Goal: Task Accomplishment & Management: Manage account settings

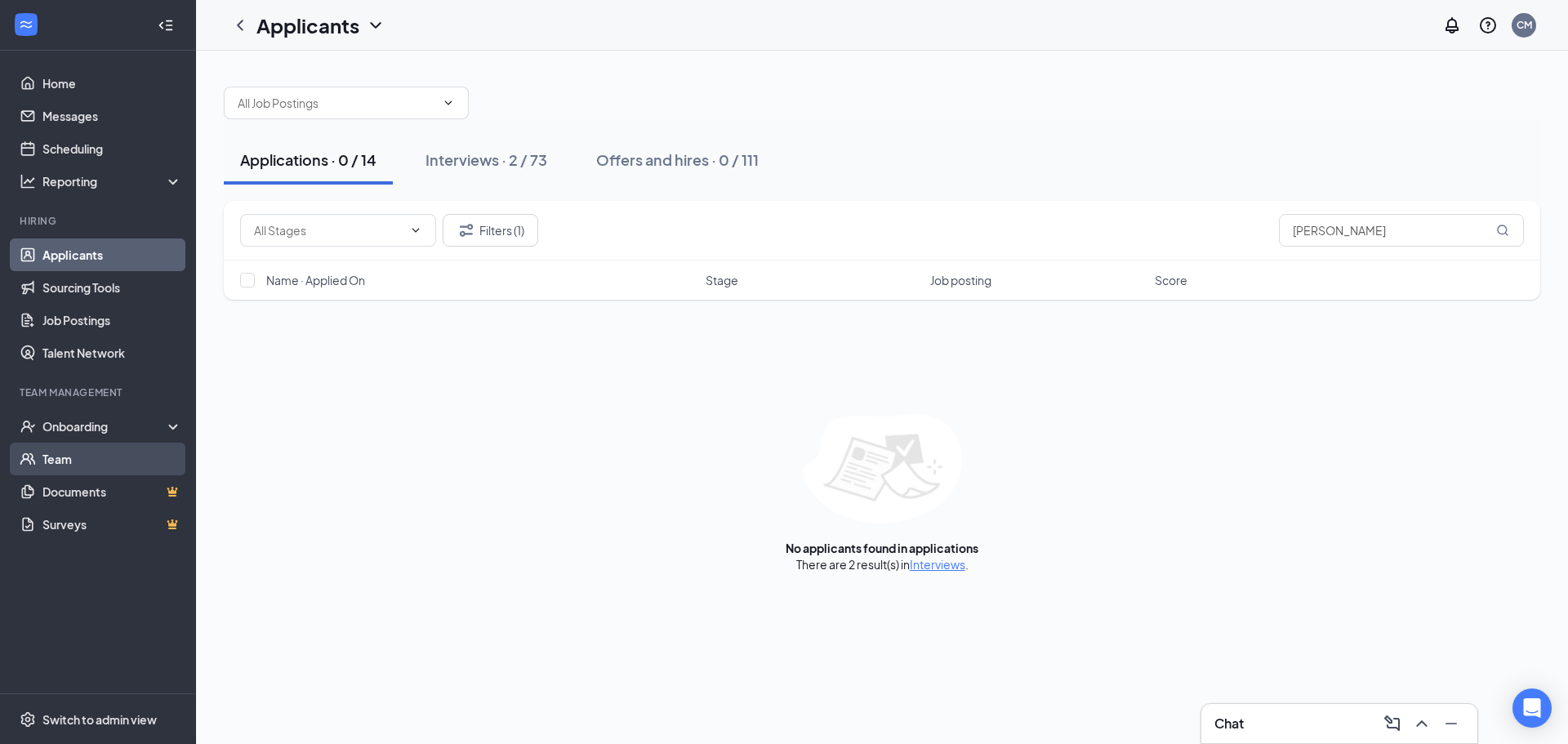
click at [122, 456] on link "Team" at bounding box center [112, 459] width 139 height 33
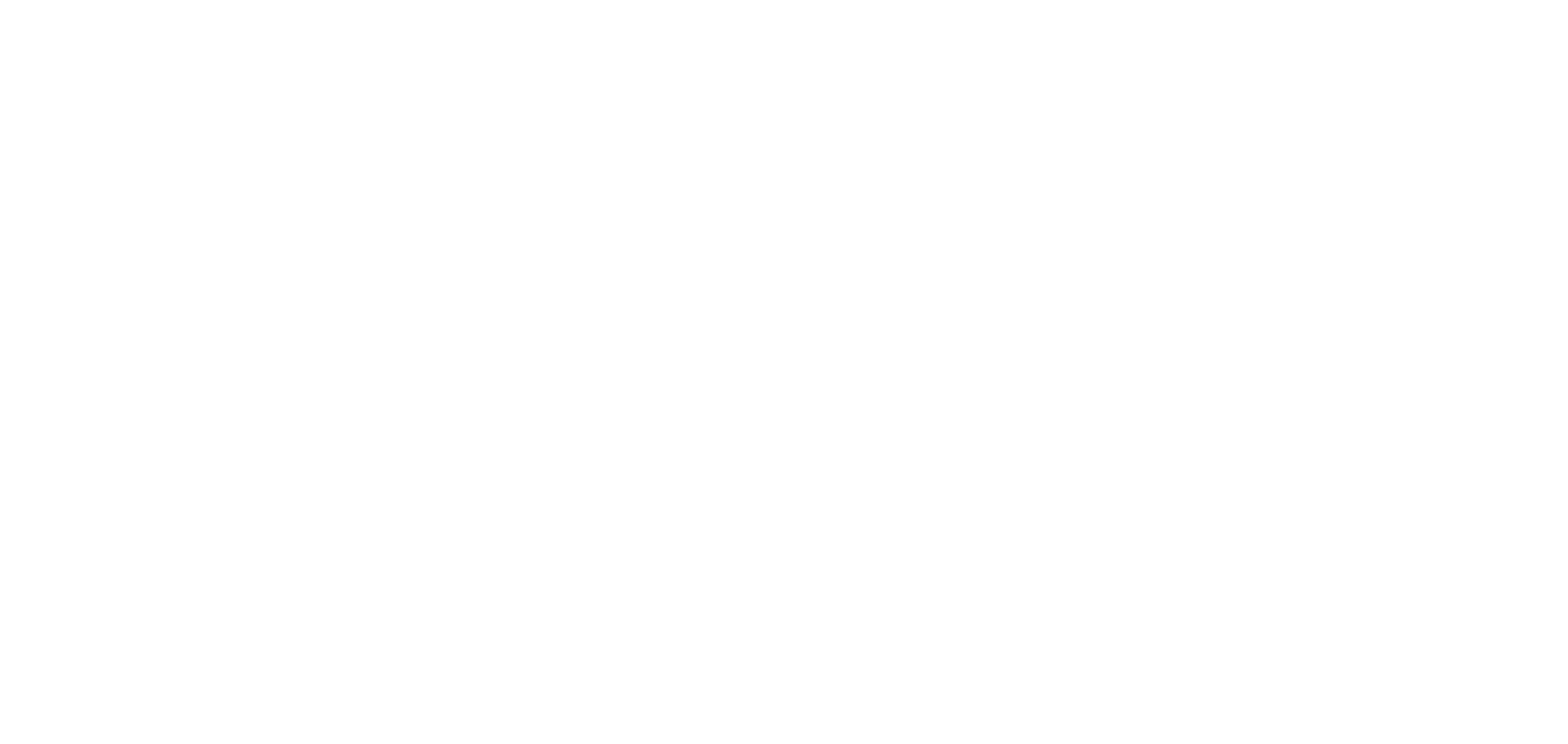
drag, startPoint x: 1409, startPoint y: 142, endPoint x: 1410, endPoint y: 105, distance: 37.0
click at [1410, 105] on body at bounding box center [784, 372] width 1568 height 744
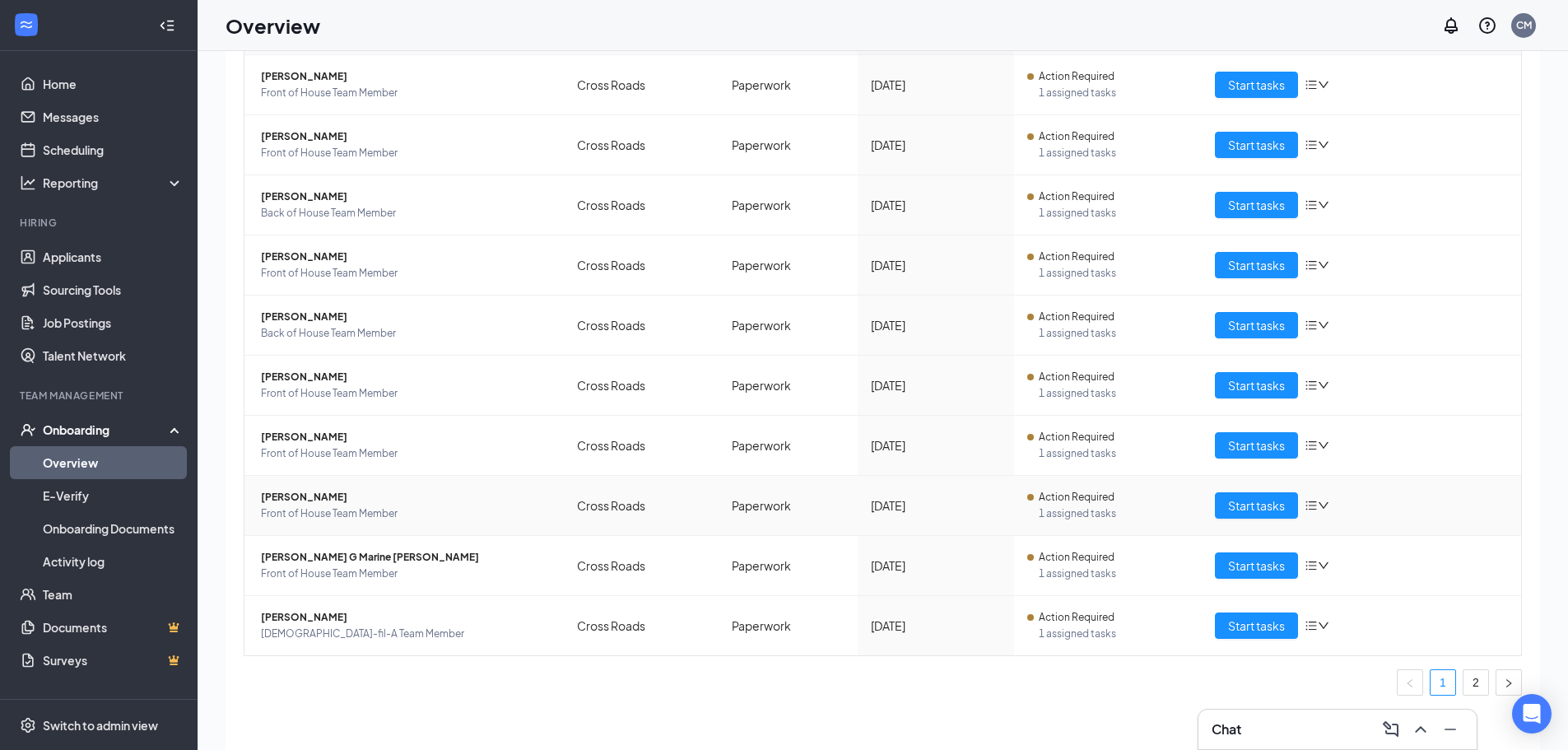
scroll to position [74, 0]
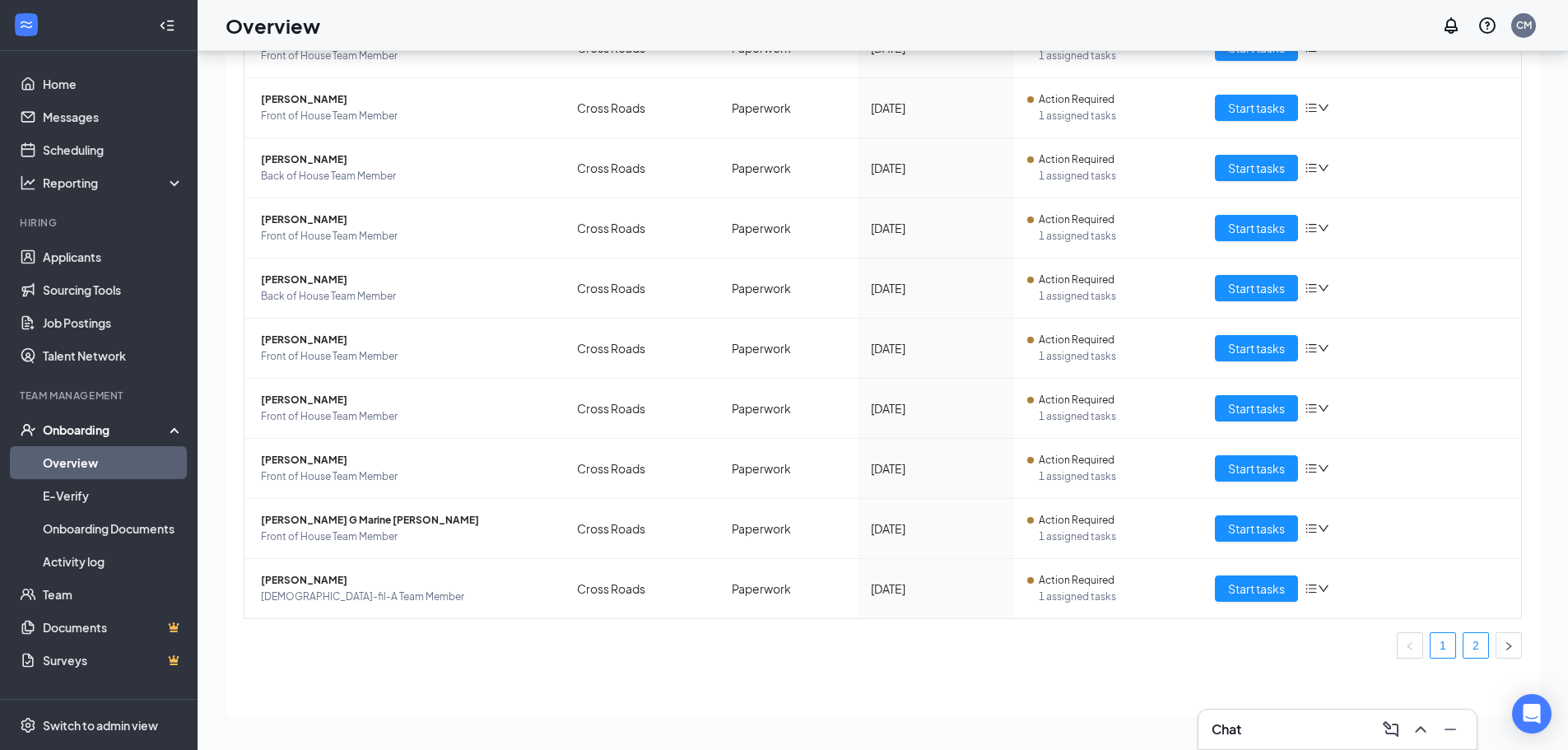
click at [1465, 642] on link "2" at bounding box center [1475, 645] width 24 height 24
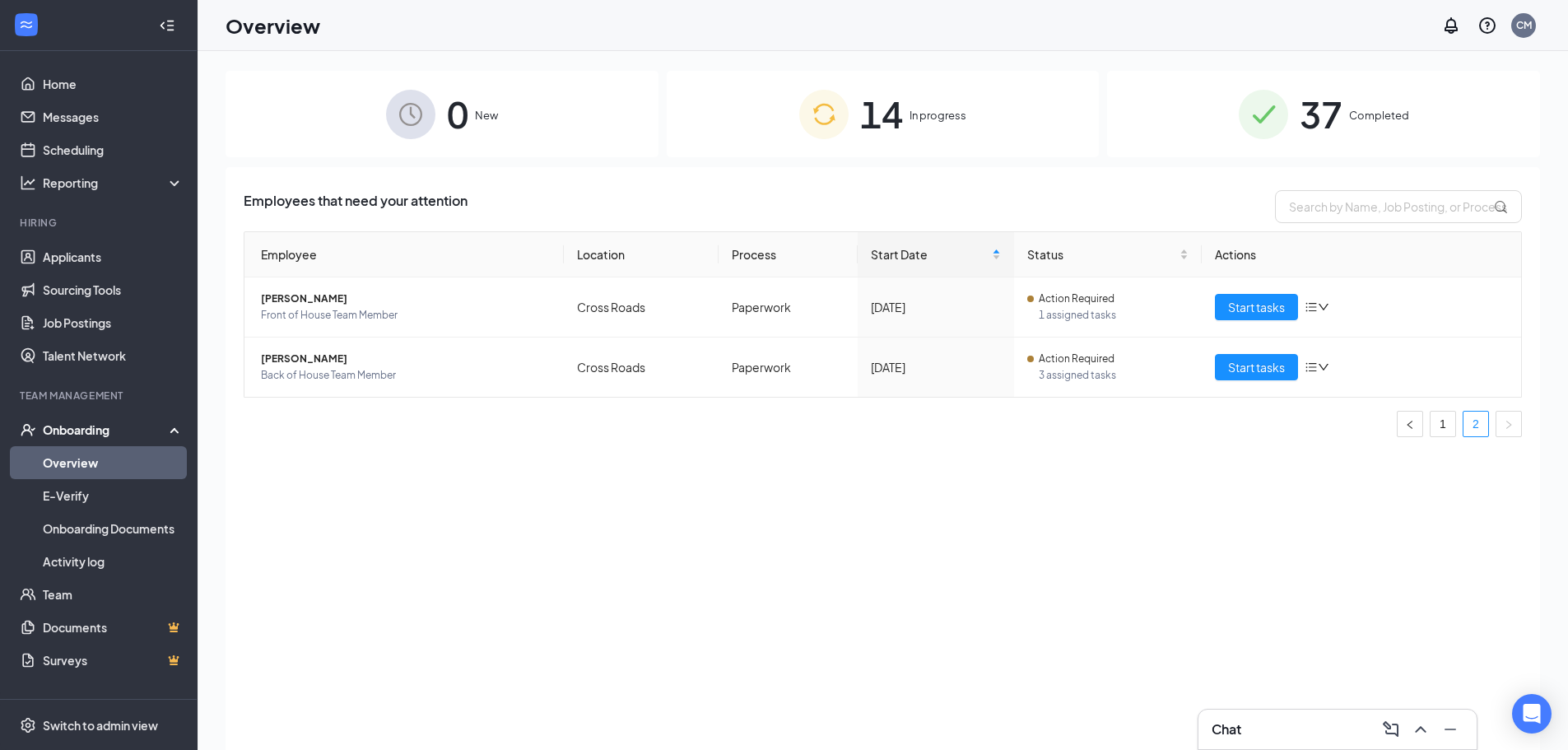
click at [1355, 121] on span "Completed" at bounding box center [1378, 114] width 60 height 16
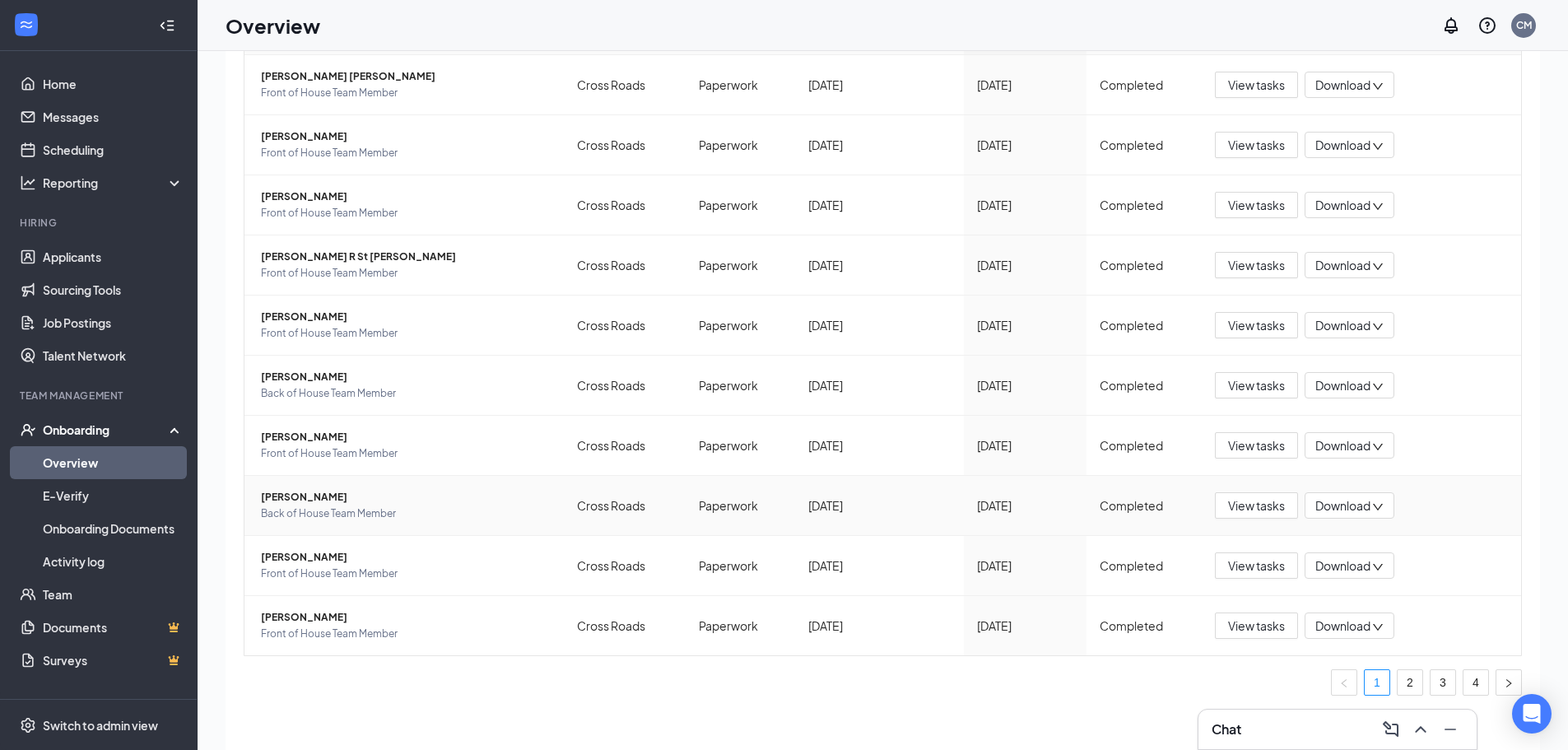
scroll to position [74, 0]
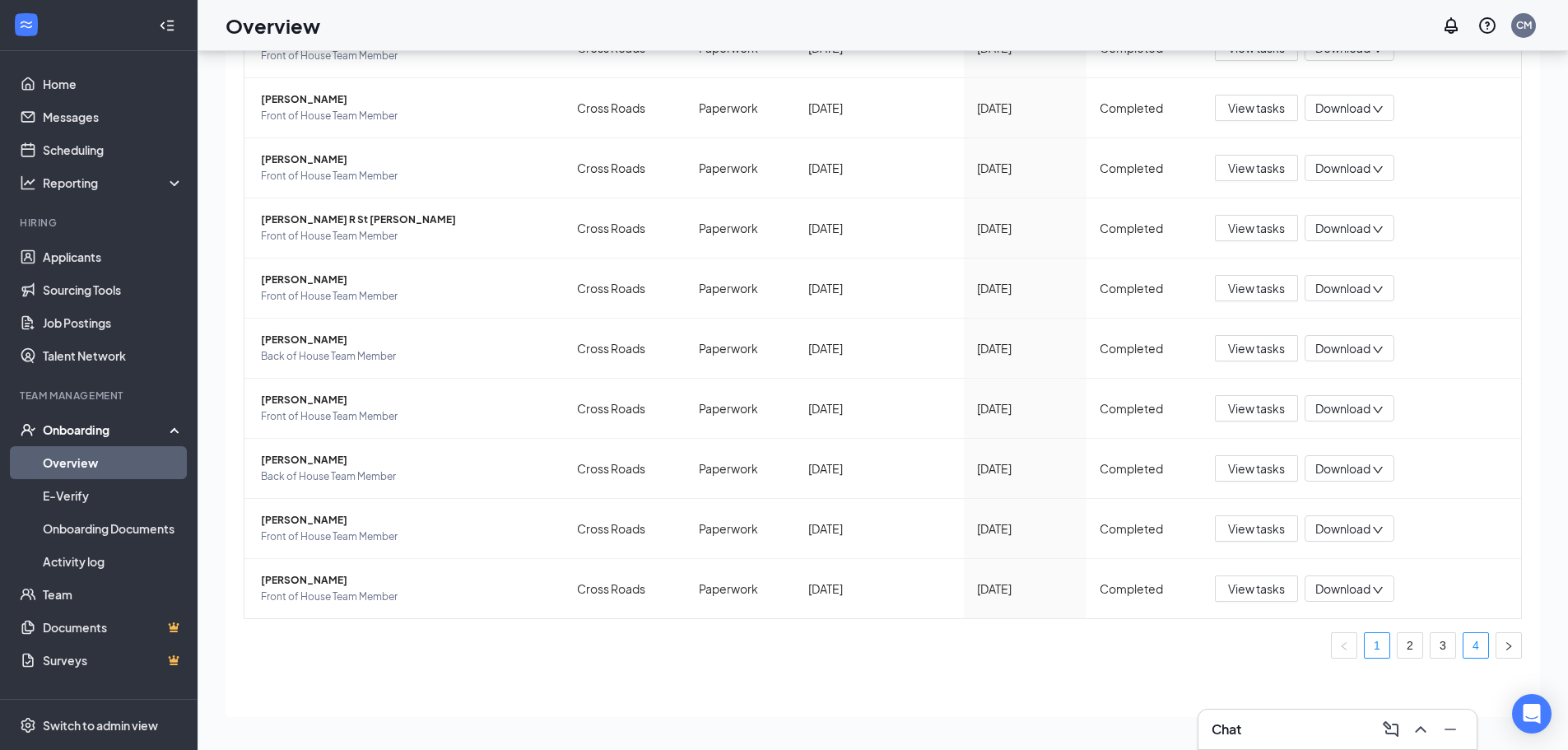
click at [1463, 649] on link "4" at bounding box center [1475, 645] width 24 height 24
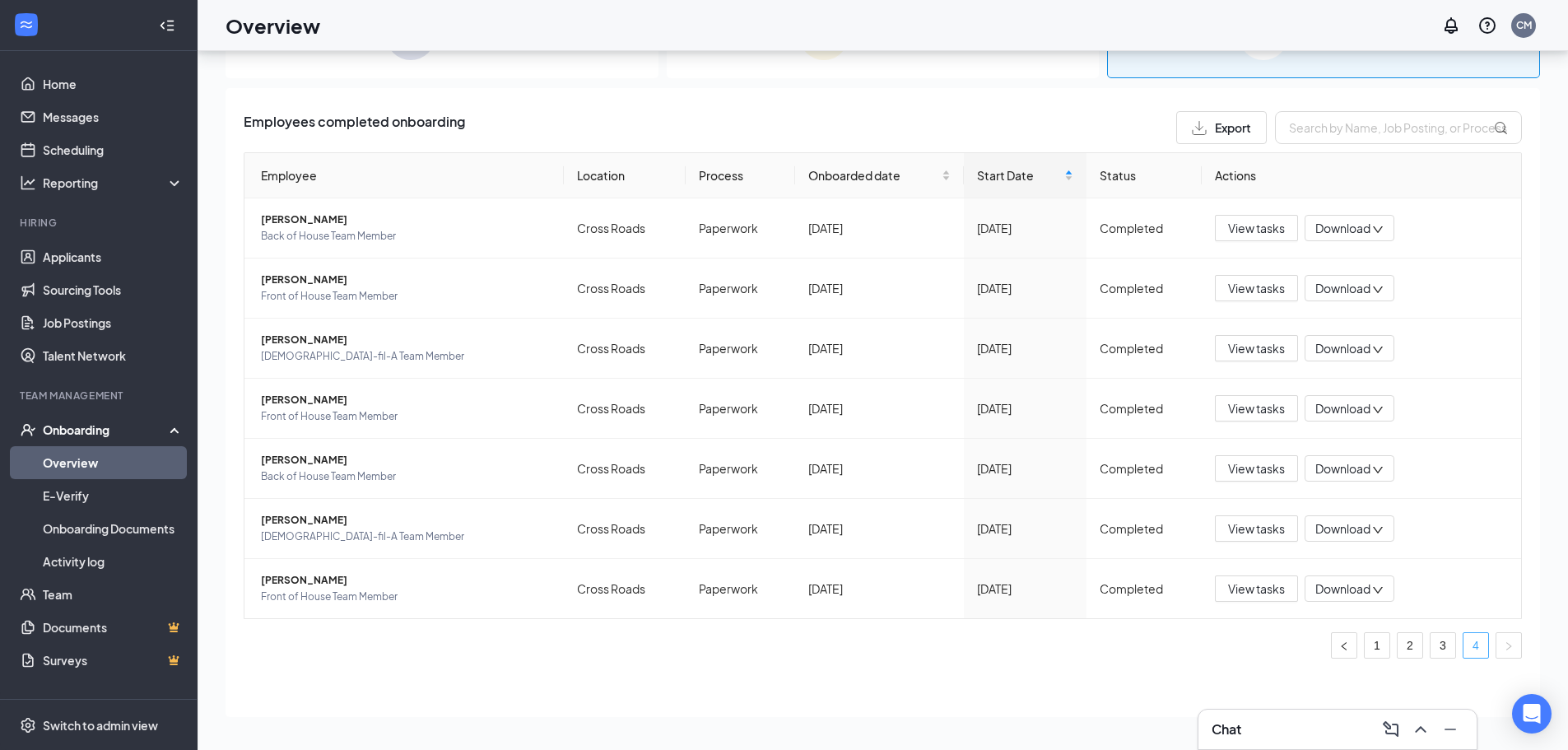
scroll to position [5, 0]
click at [297, 590] on span "Front of House Team Member" at bounding box center [406, 597] width 290 height 16
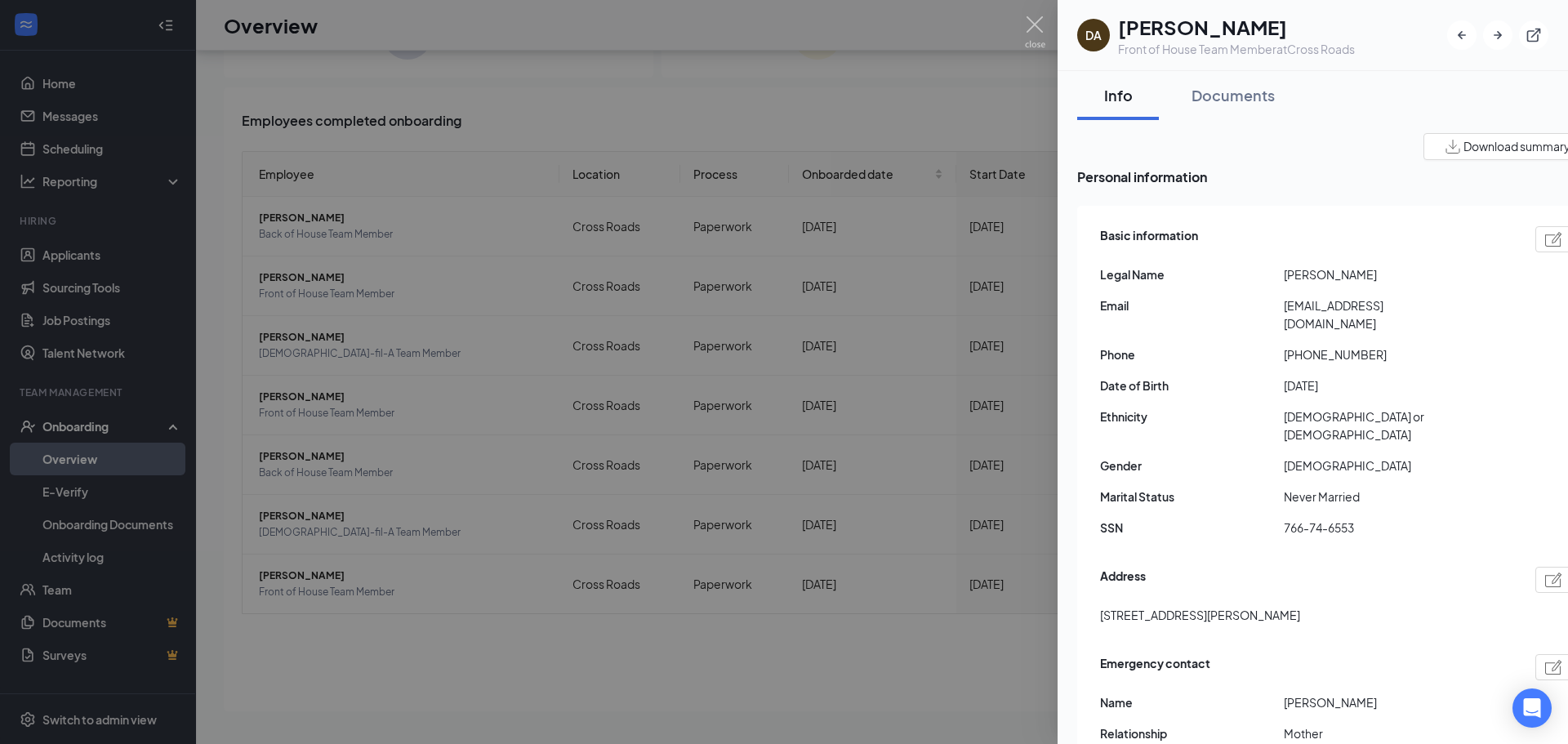
click at [939, 641] on div at bounding box center [784, 372] width 1568 height 744
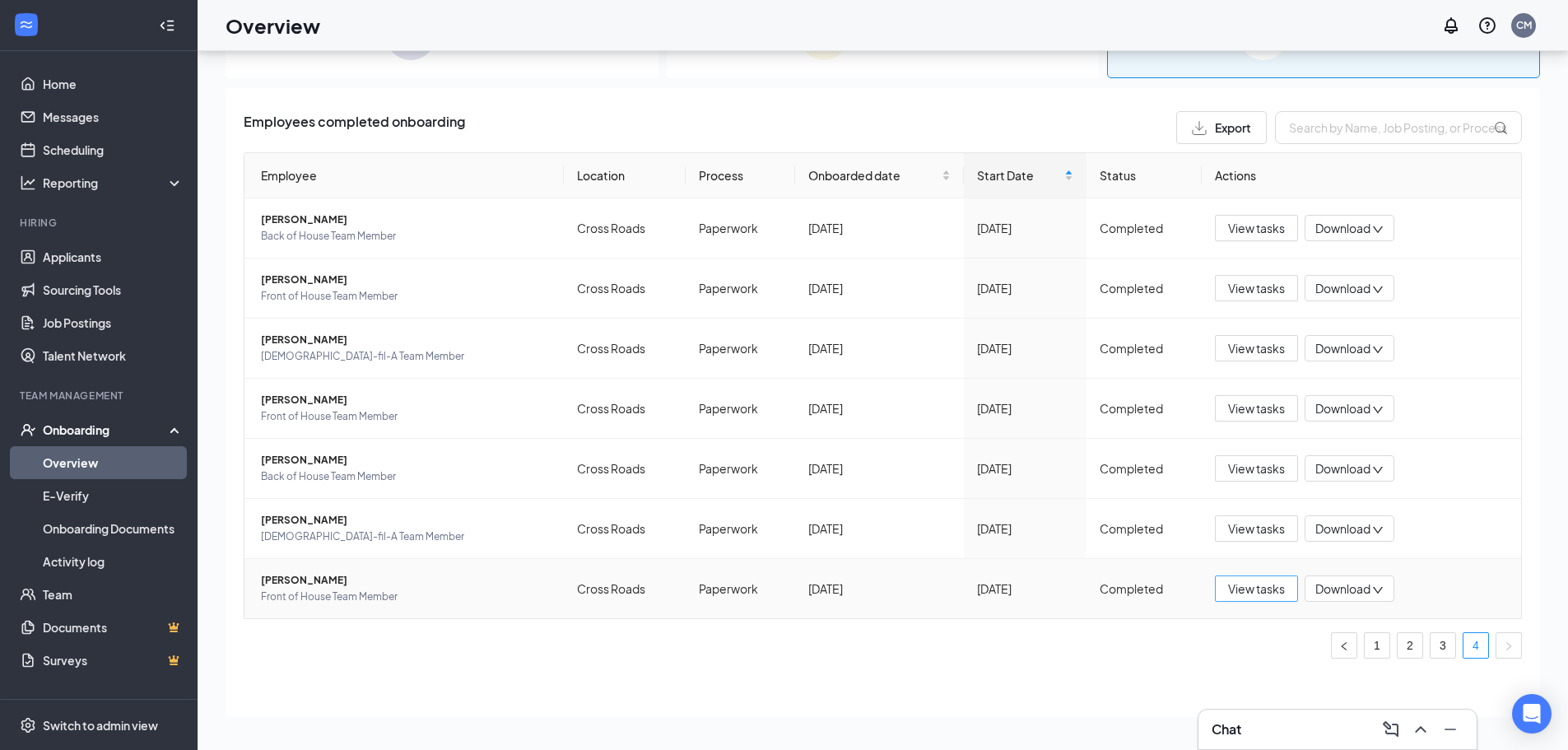
click at [1233, 600] on button "View tasks" at bounding box center [1256, 589] width 83 height 26
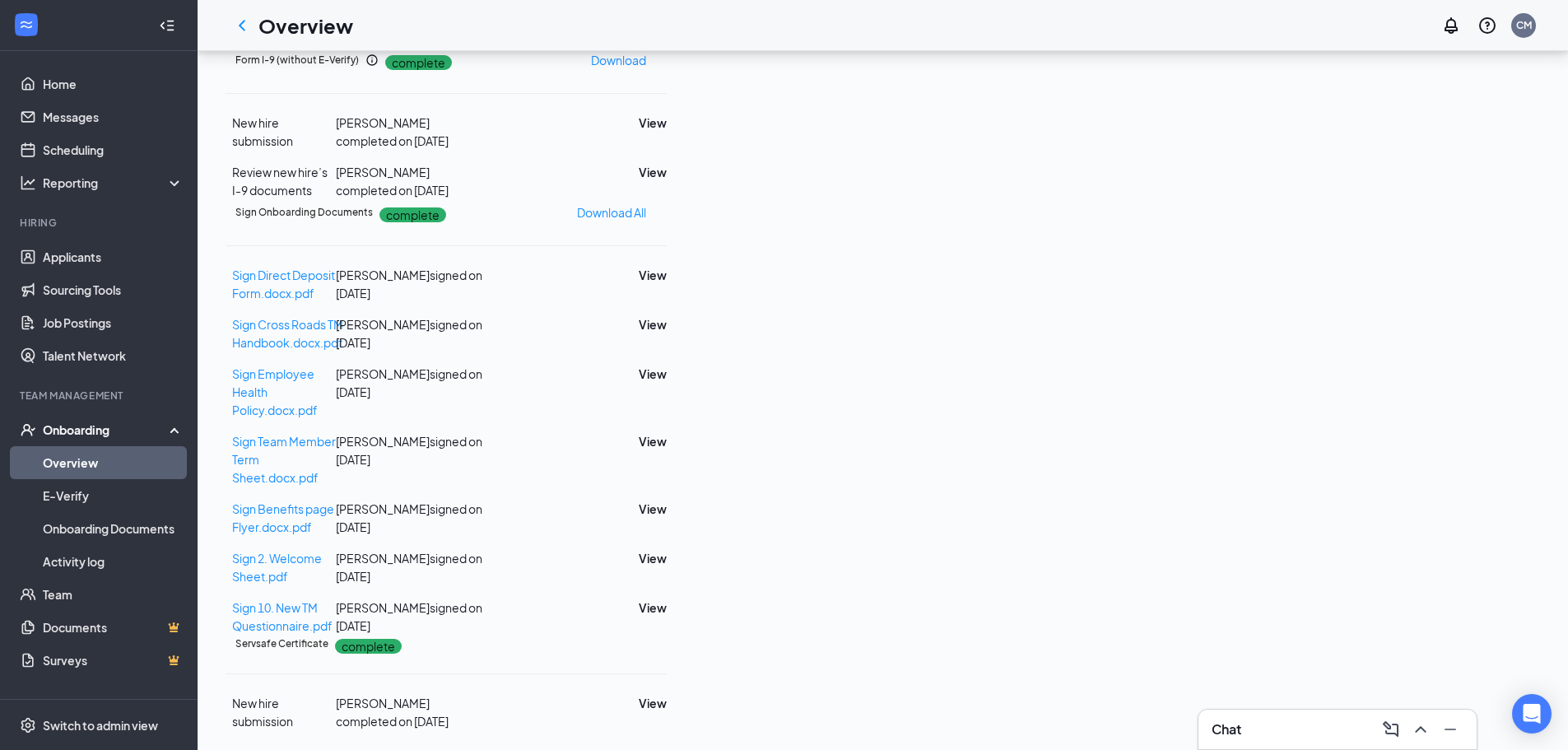
scroll to position [912, 0]
click at [667, 598] on button "View" at bounding box center [653, 607] width 28 height 18
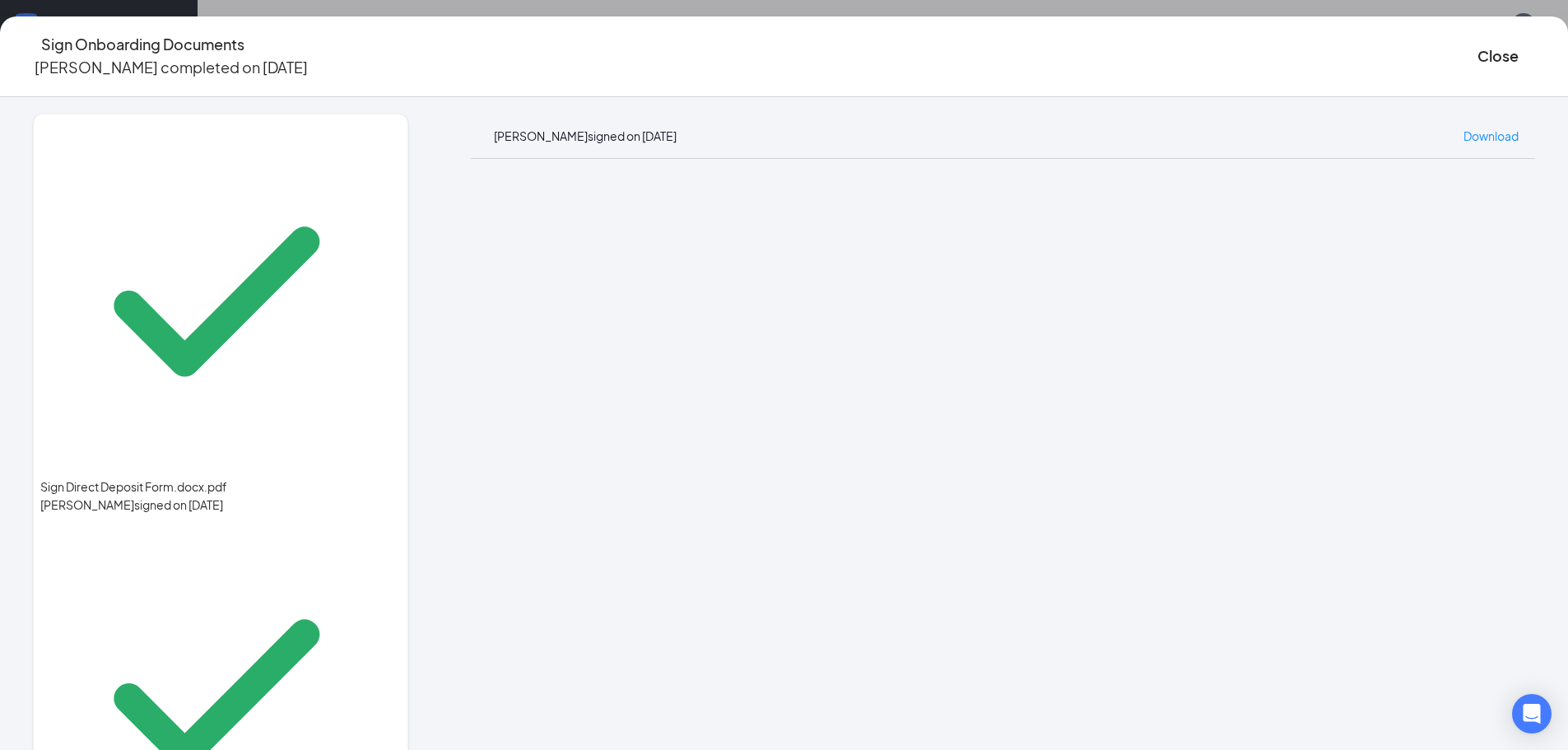
click at [765, 68] on div "Sign Onboarding Documents [PERSON_NAME] completed on [DATE] Close" at bounding box center [784, 56] width 1568 height 47
click at [1477, 44] on button "Close" at bounding box center [1497, 55] width 41 height 23
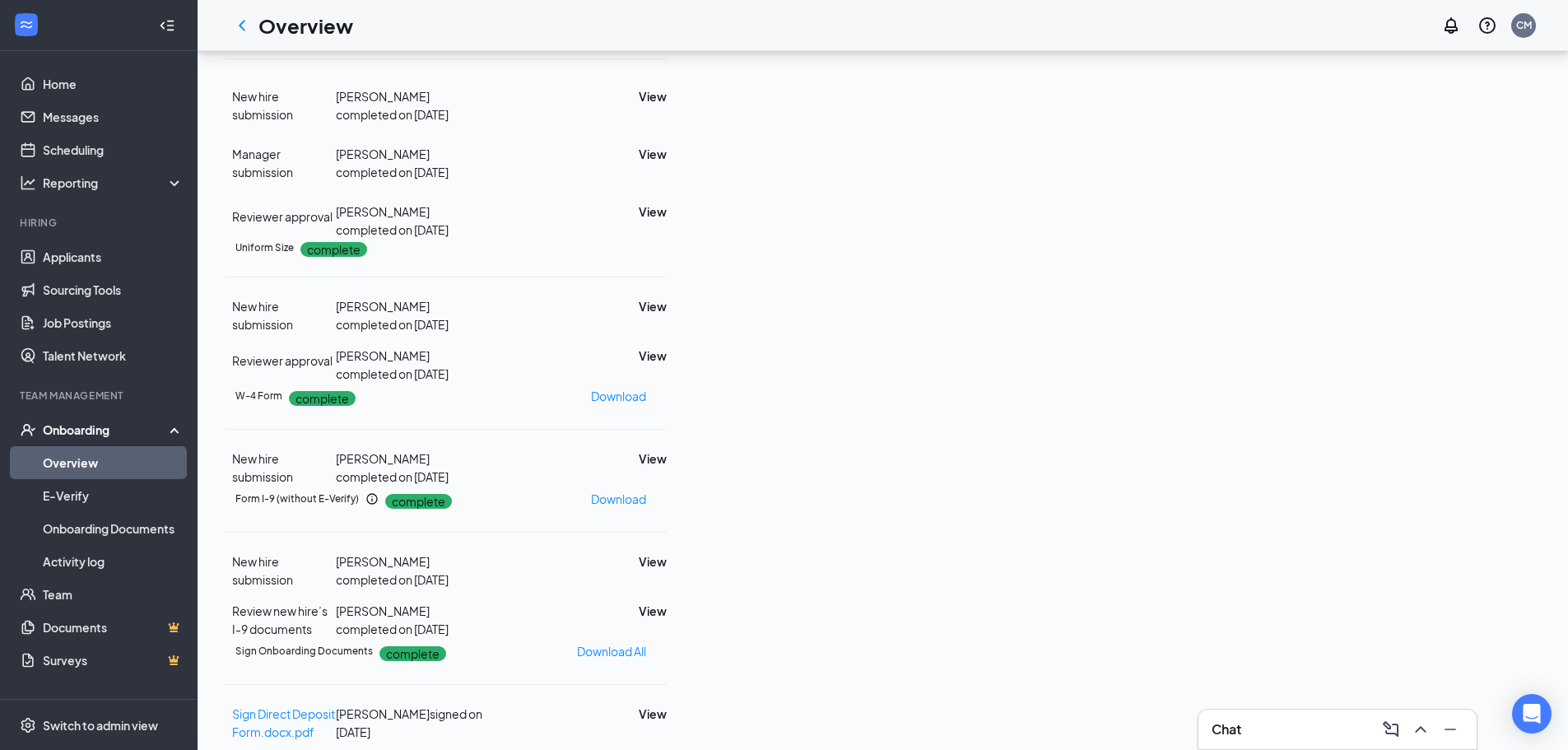
click at [241, 17] on icon "ChevronLeft" at bounding box center [242, 25] width 20 height 20
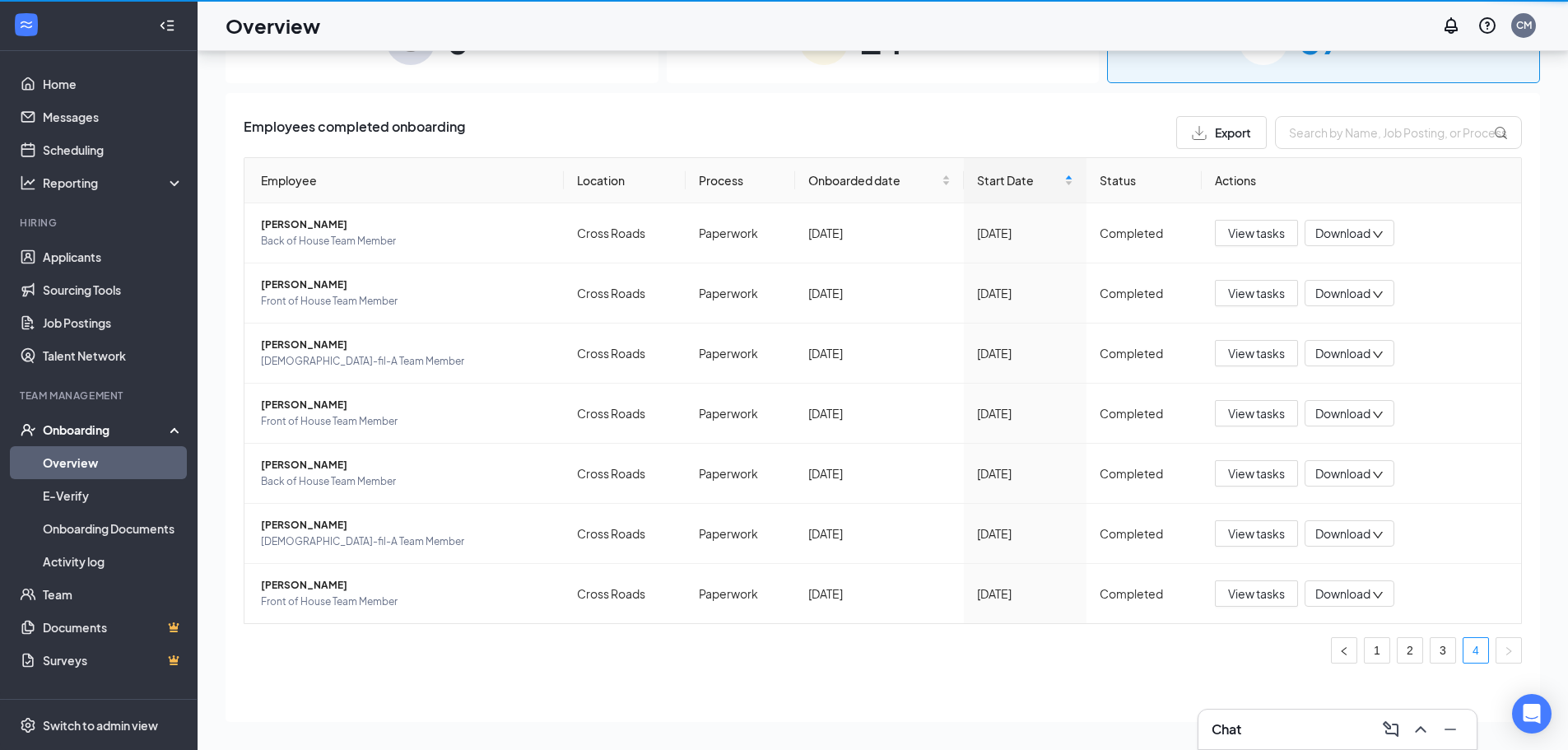
scroll to position [74, 0]
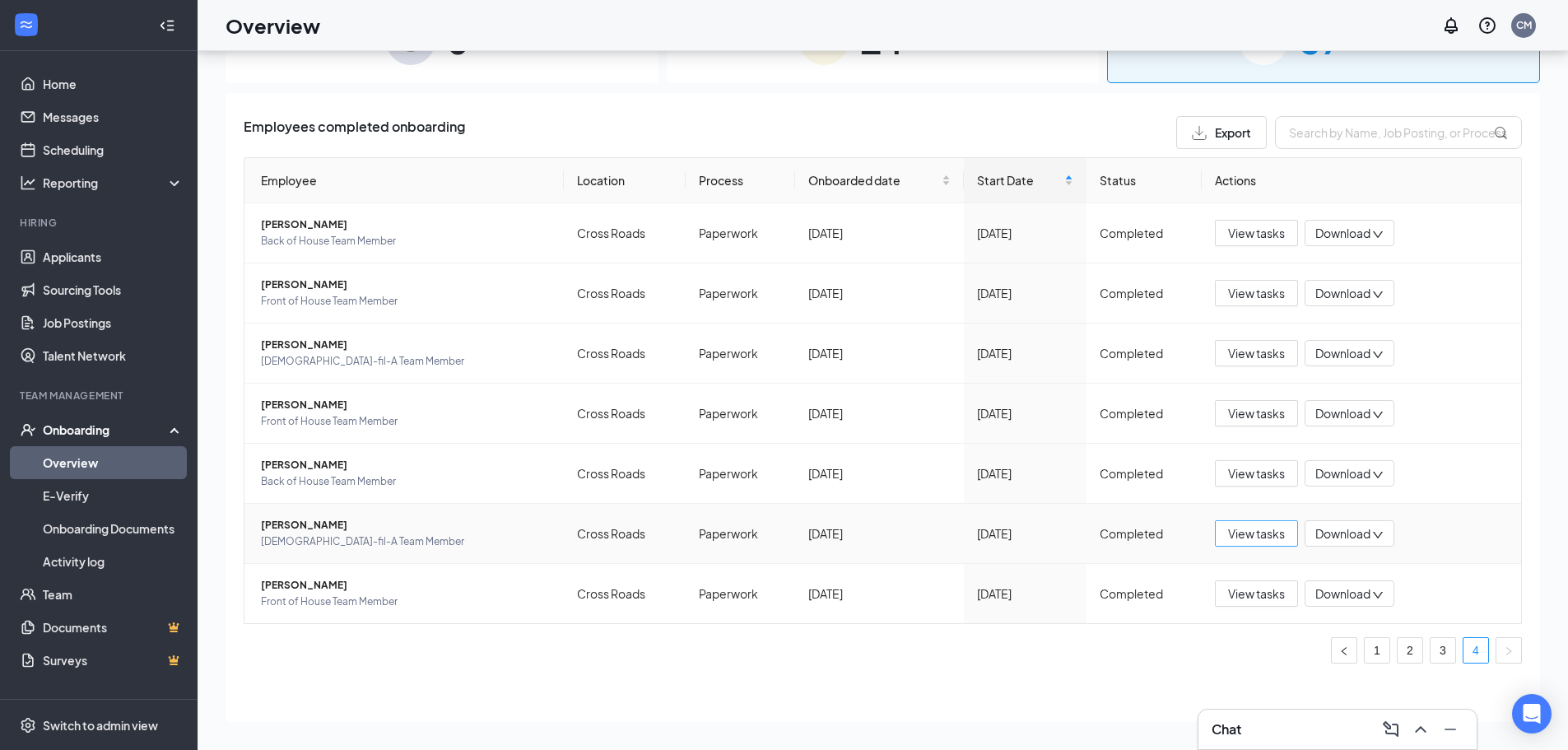
click at [1249, 536] on span "View tasks" at bounding box center [1256, 533] width 57 height 18
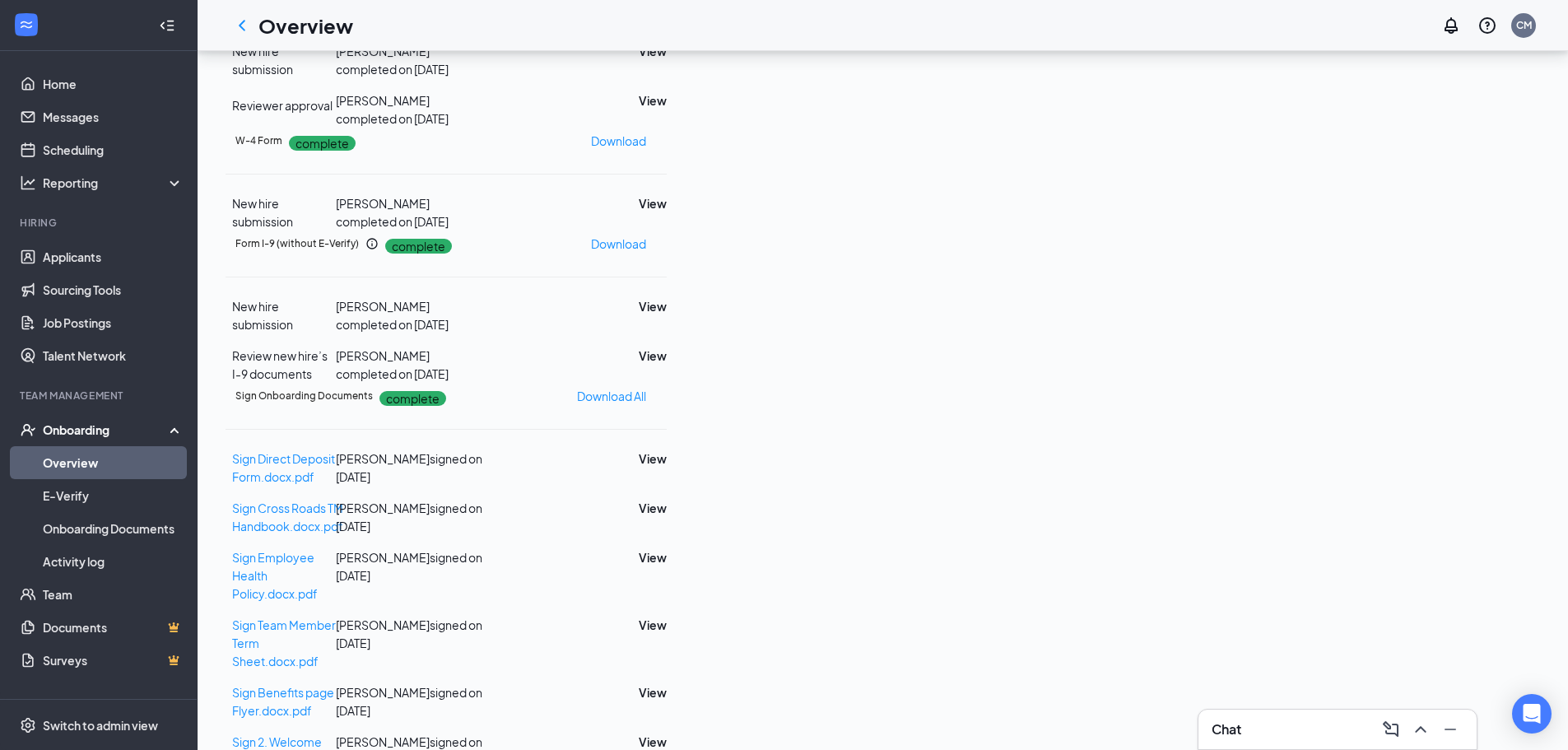
scroll to position [912, 0]
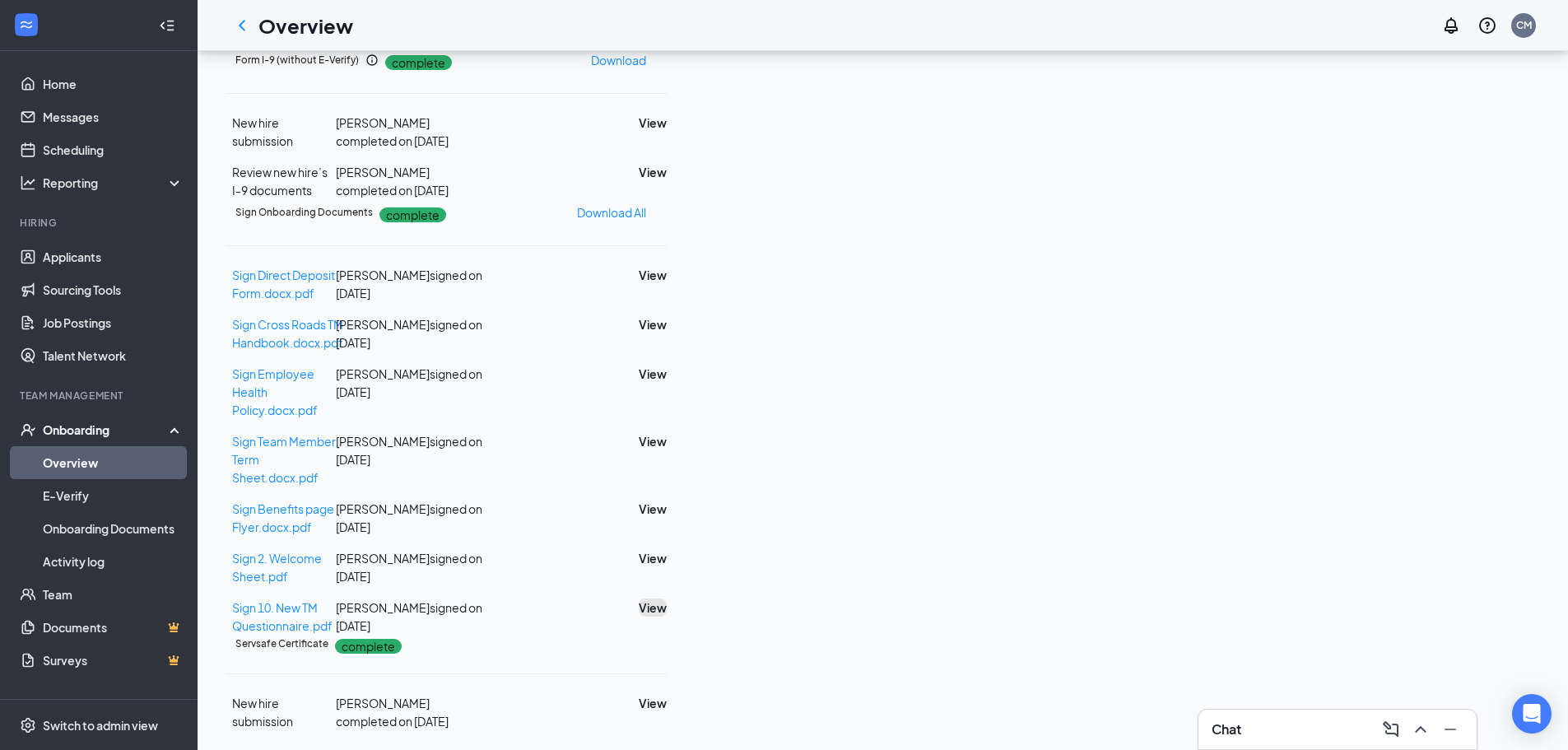
click at [667, 598] on button "View" at bounding box center [653, 607] width 28 height 18
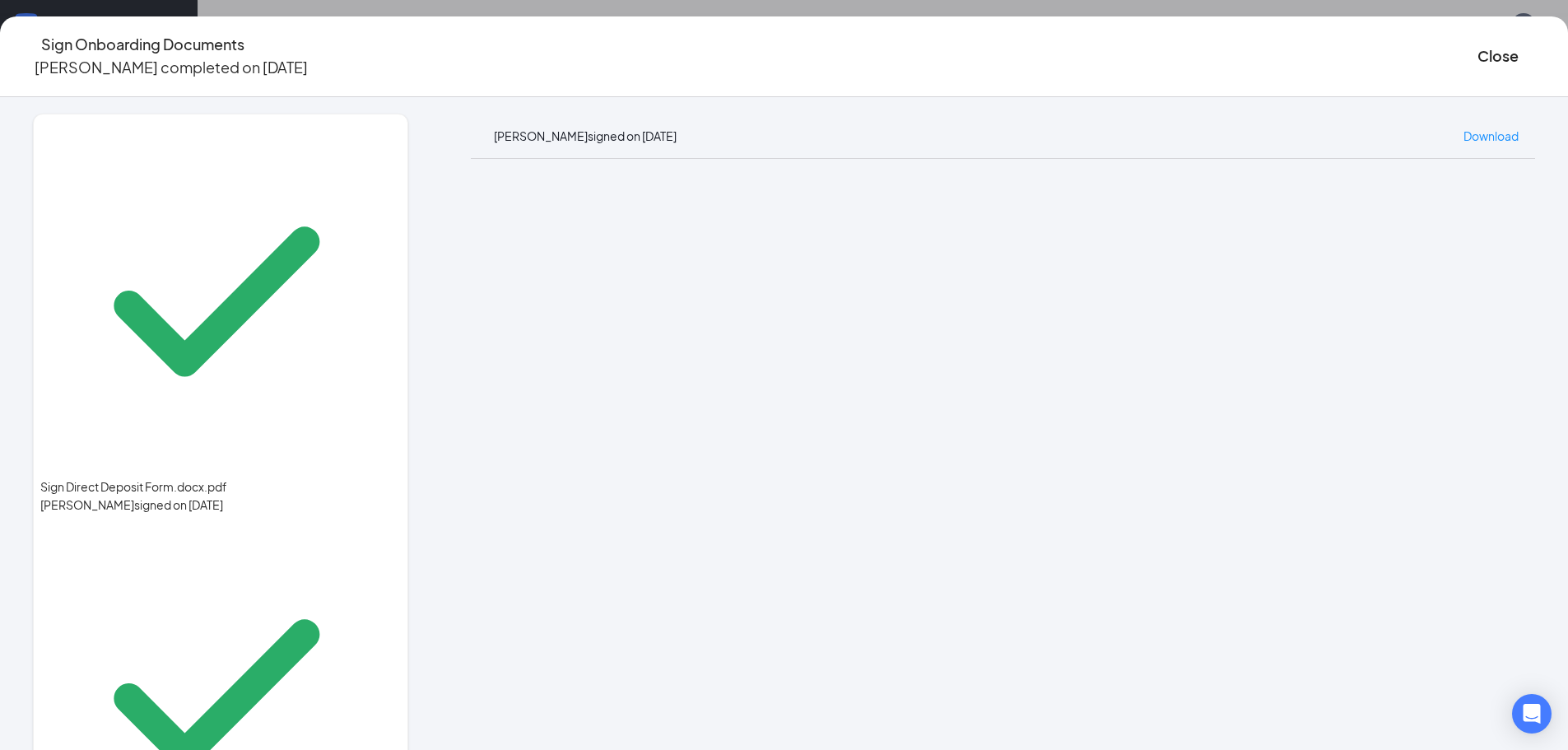
drag, startPoint x: 568, startPoint y: 42, endPoint x: 626, endPoint y: 62, distance: 61.4
click at [569, 42] on div "Sign Onboarding Documents [PERSON_NAME] completed on [DATE] Close" at bounding box center [784, 56] width 1568 height 47
click at [1477, 52] on button "Close" at bounding box center [1497, 55] width 41 height 23
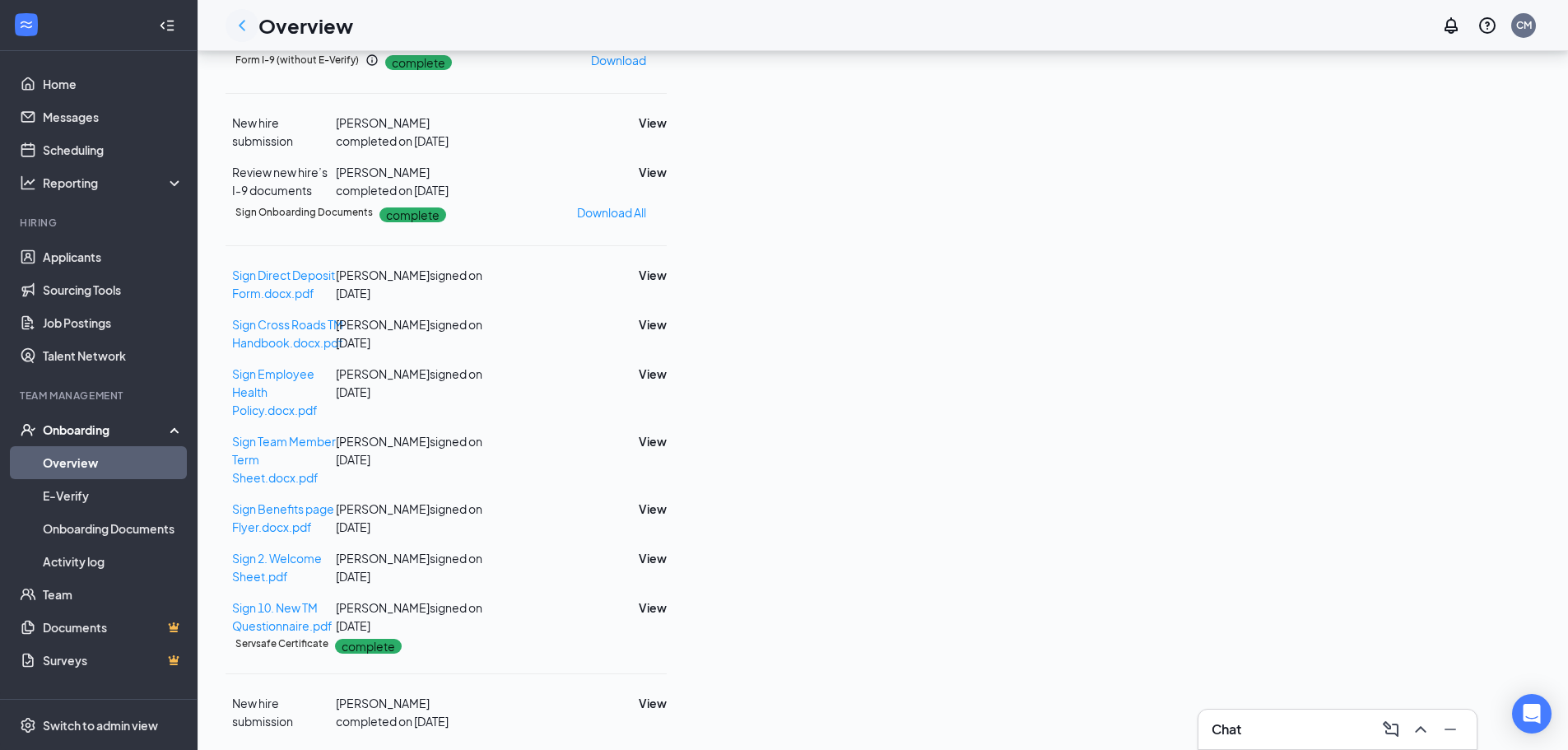
click at [246, 24] on icon "ChevronLeft" at bounding box center [242, 25] width 20 height 20
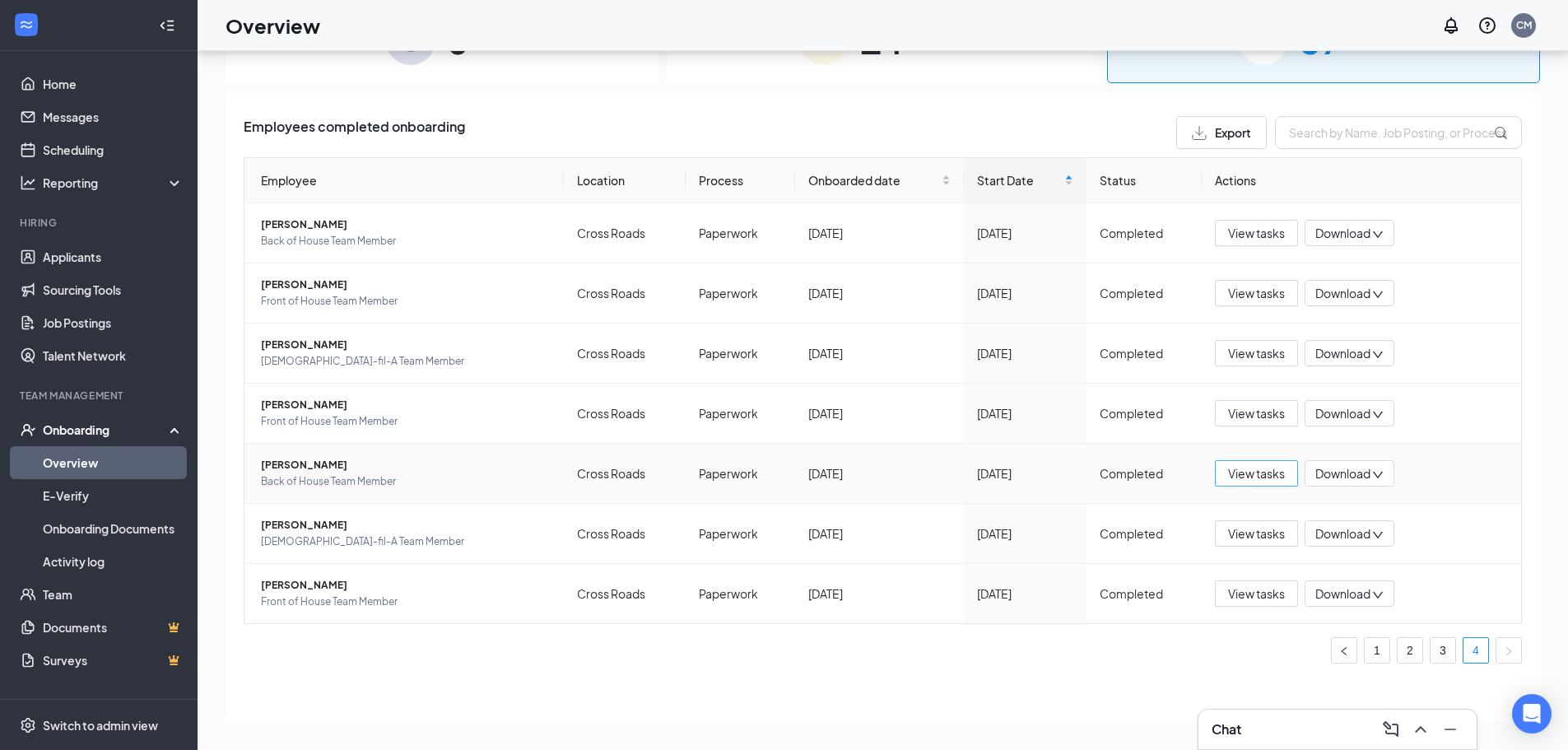
click at [1232, 479] on span "View tasks" at bounding box center [1256, 473] width 57 height 18
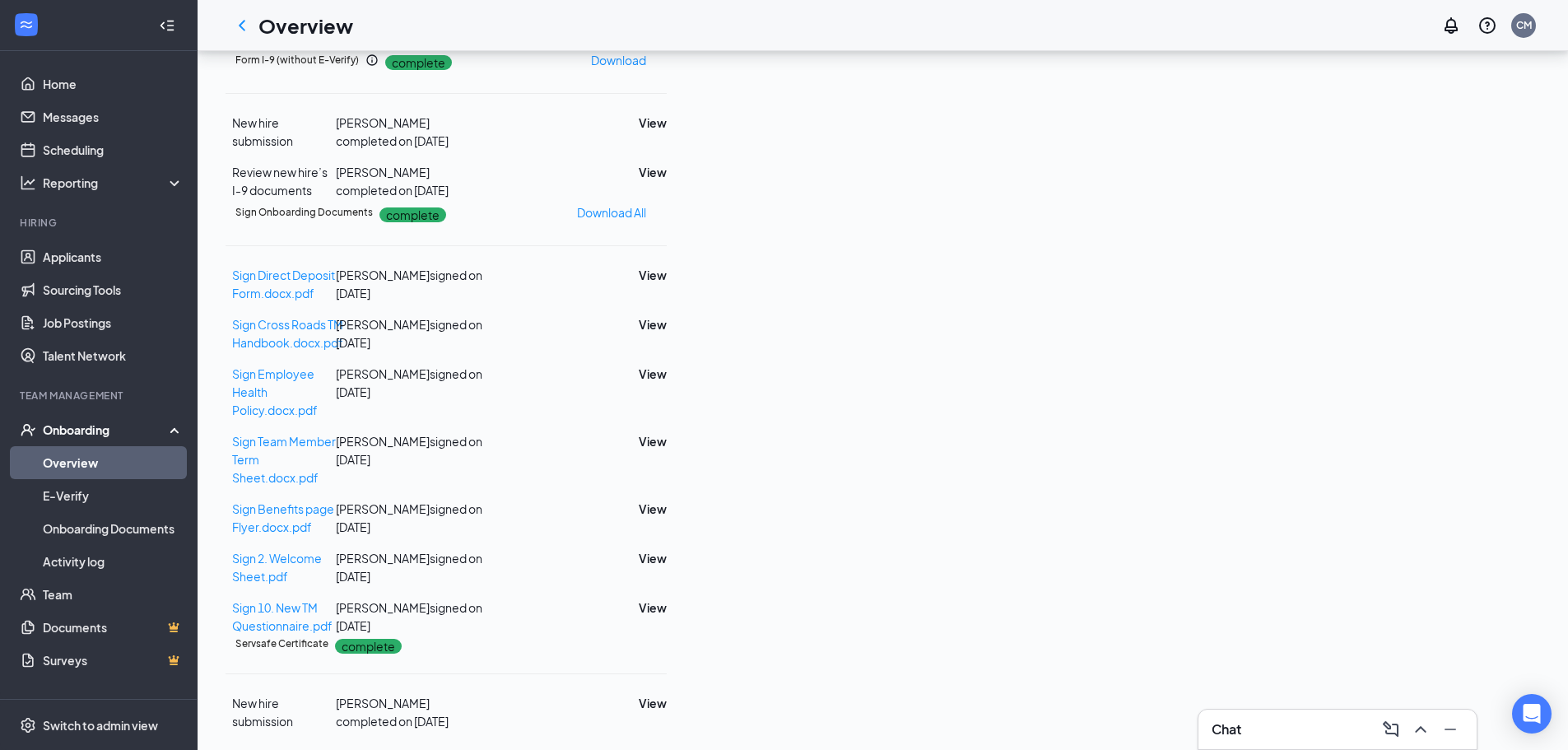
scroll to position [912, 0]
click at [667, 598] on button "View" at bounding box center [653, 607] width 28 height 18
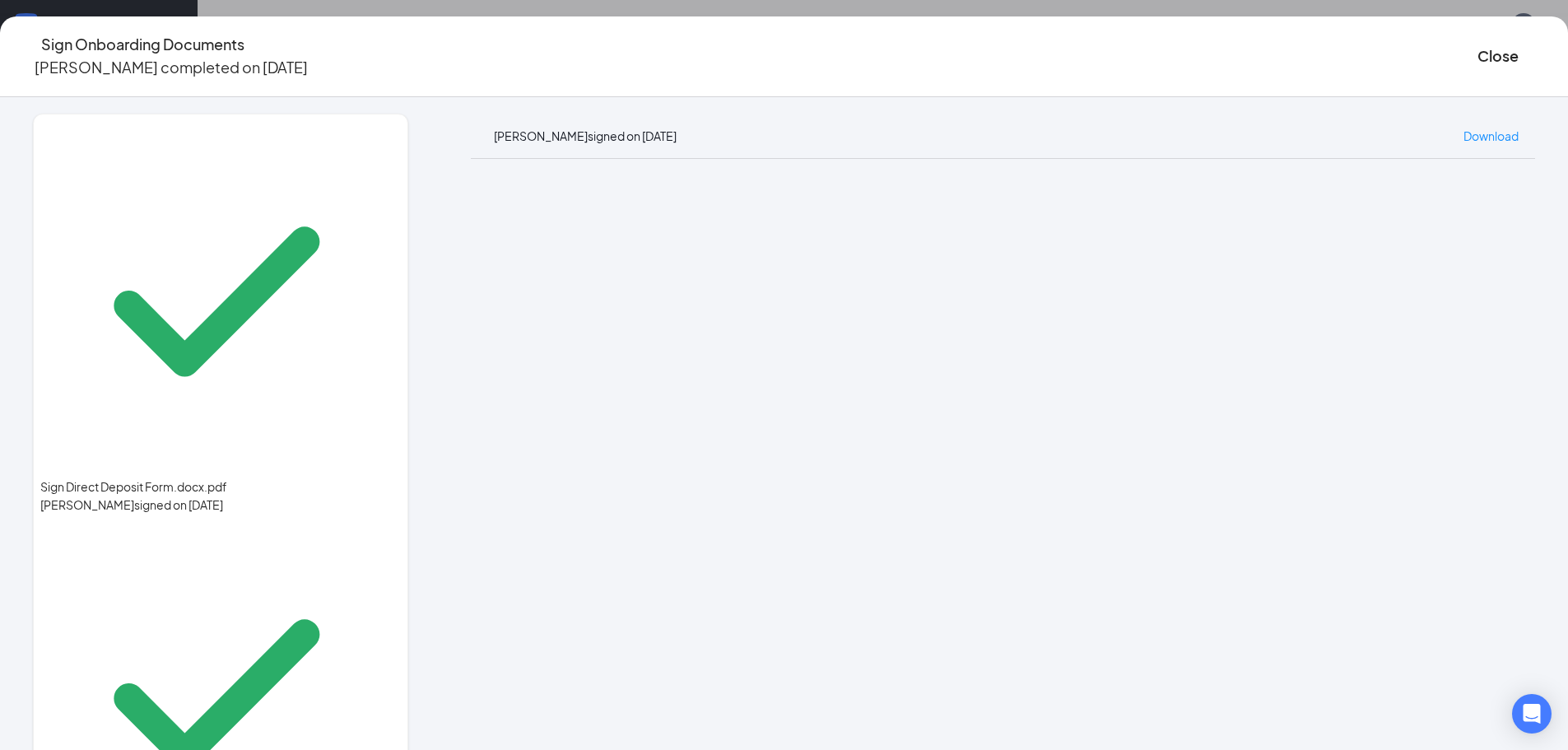
click at [746, 114] on div "[PERSON_NAME] signed on [DATE] Download" at bounding box center [1003, 136] width 1064 height 45
click at [1477, 44] on button "Close" at bounding box center [1497, 55] width 41 height 23
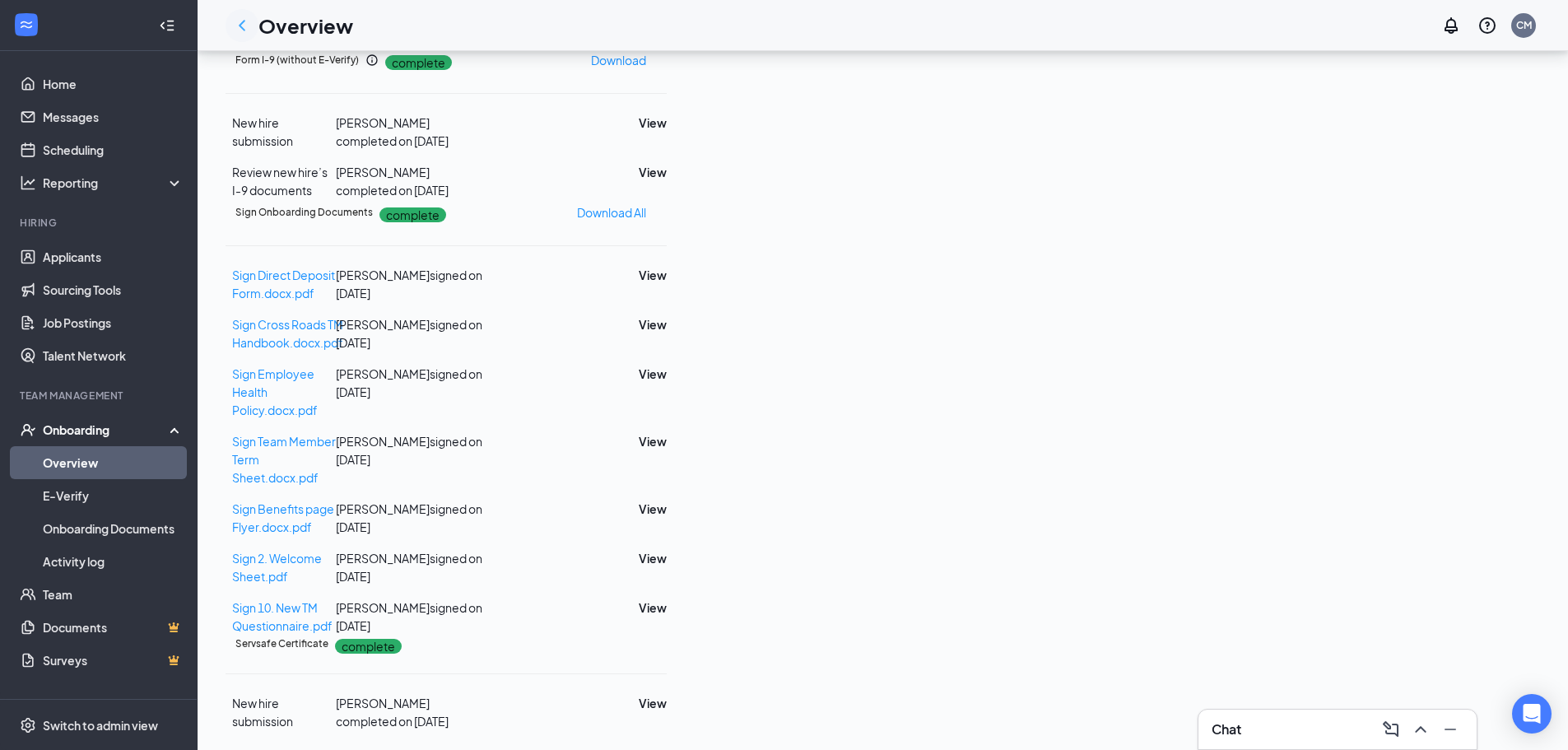
click at [232, 28] on icon "ChevronLeft" at bounding box center [242, 25] width 20 height 20
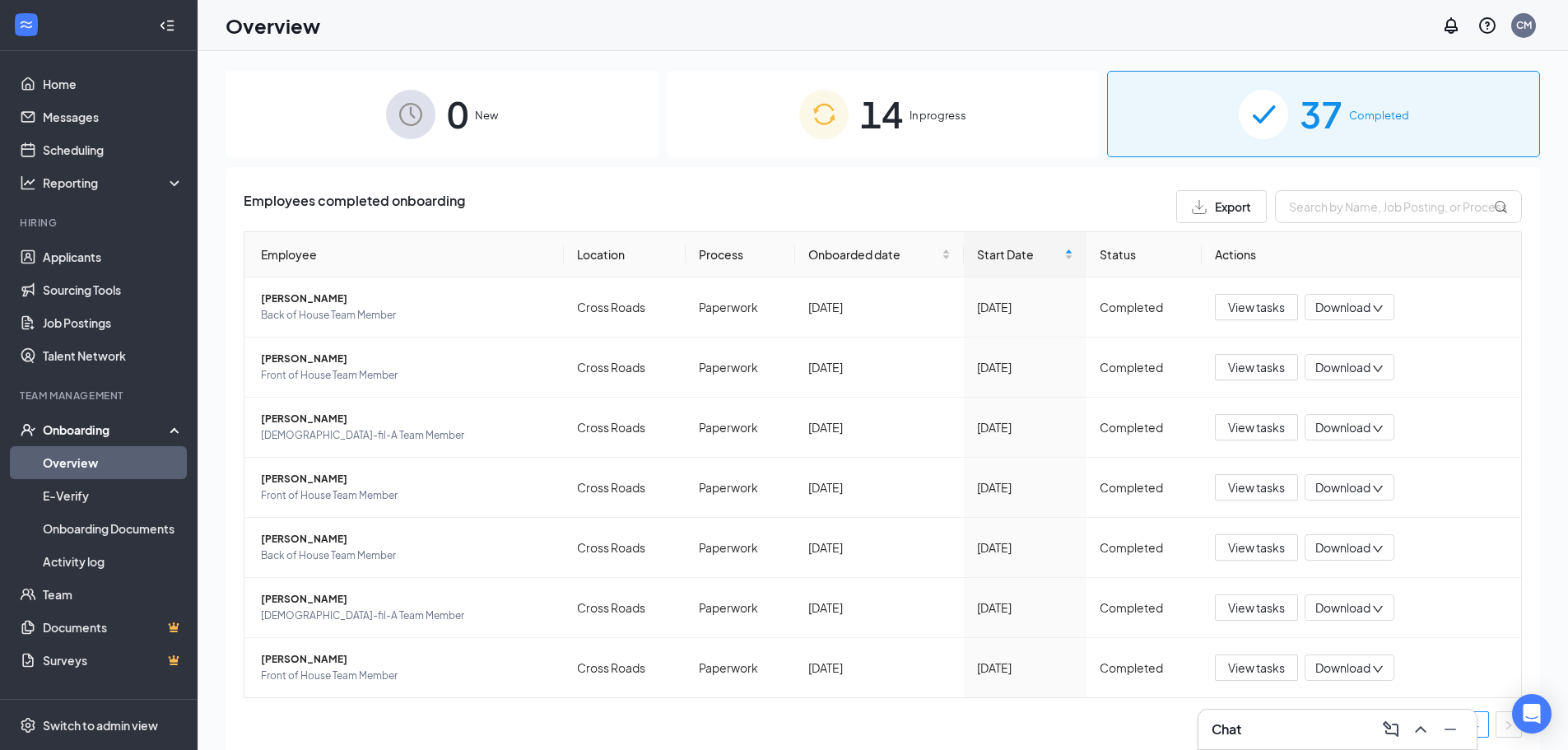
click at [928, 106] on div "14 In progress" at bounding box center [882, 114] width 433 height 87
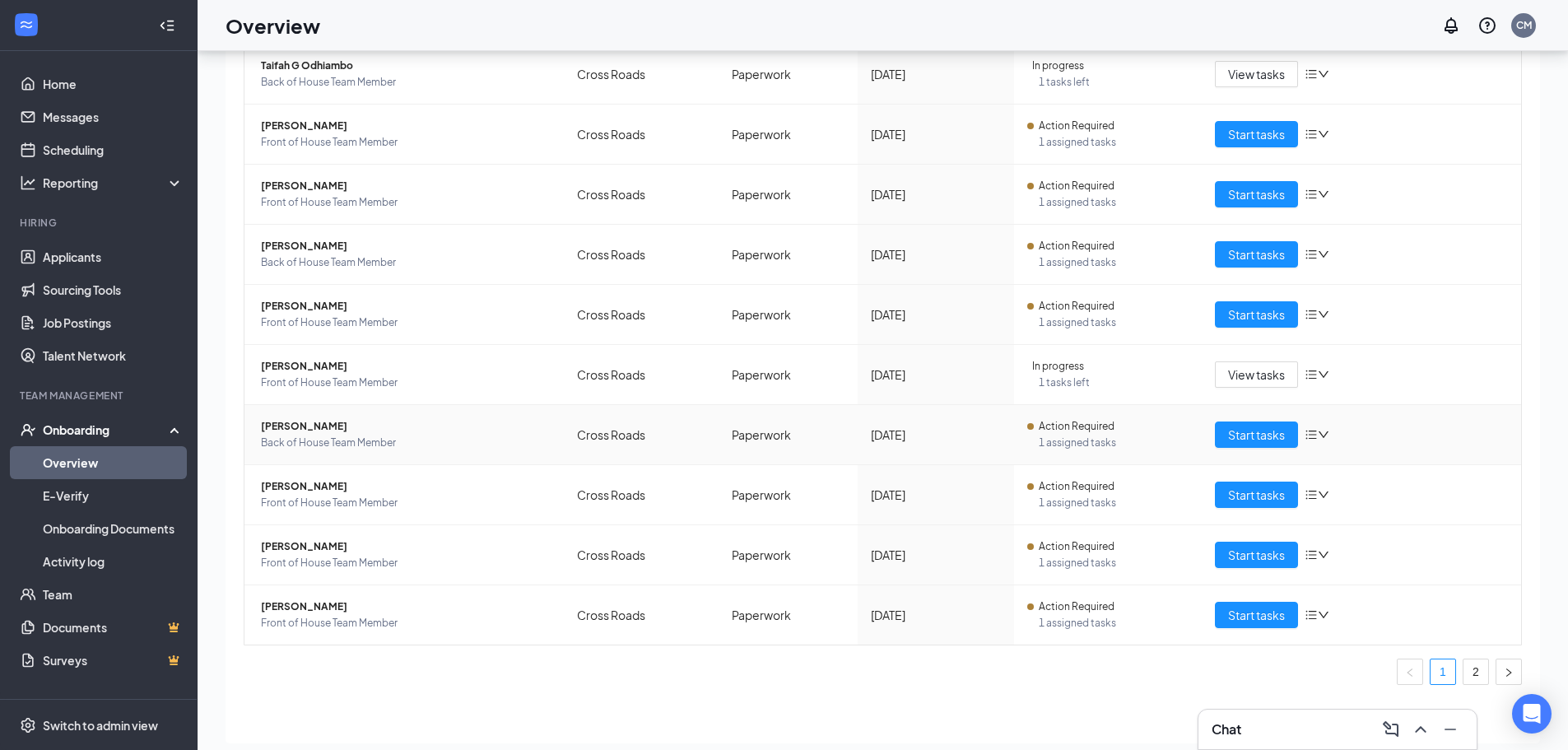
scroll to position [74, 0]
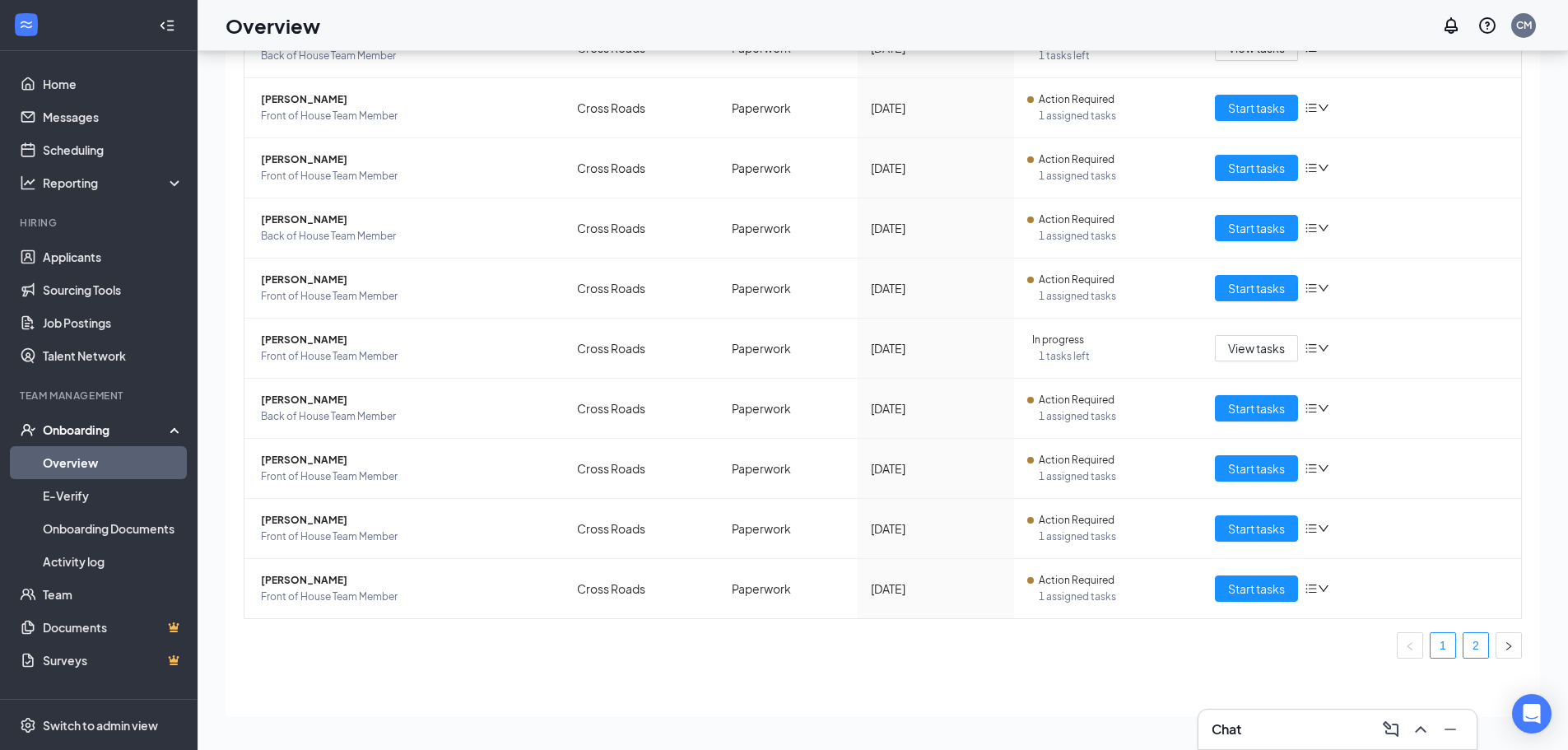
click at [1470, 637] on link "2" at bounding box center [1475, 645] width 24 height 24
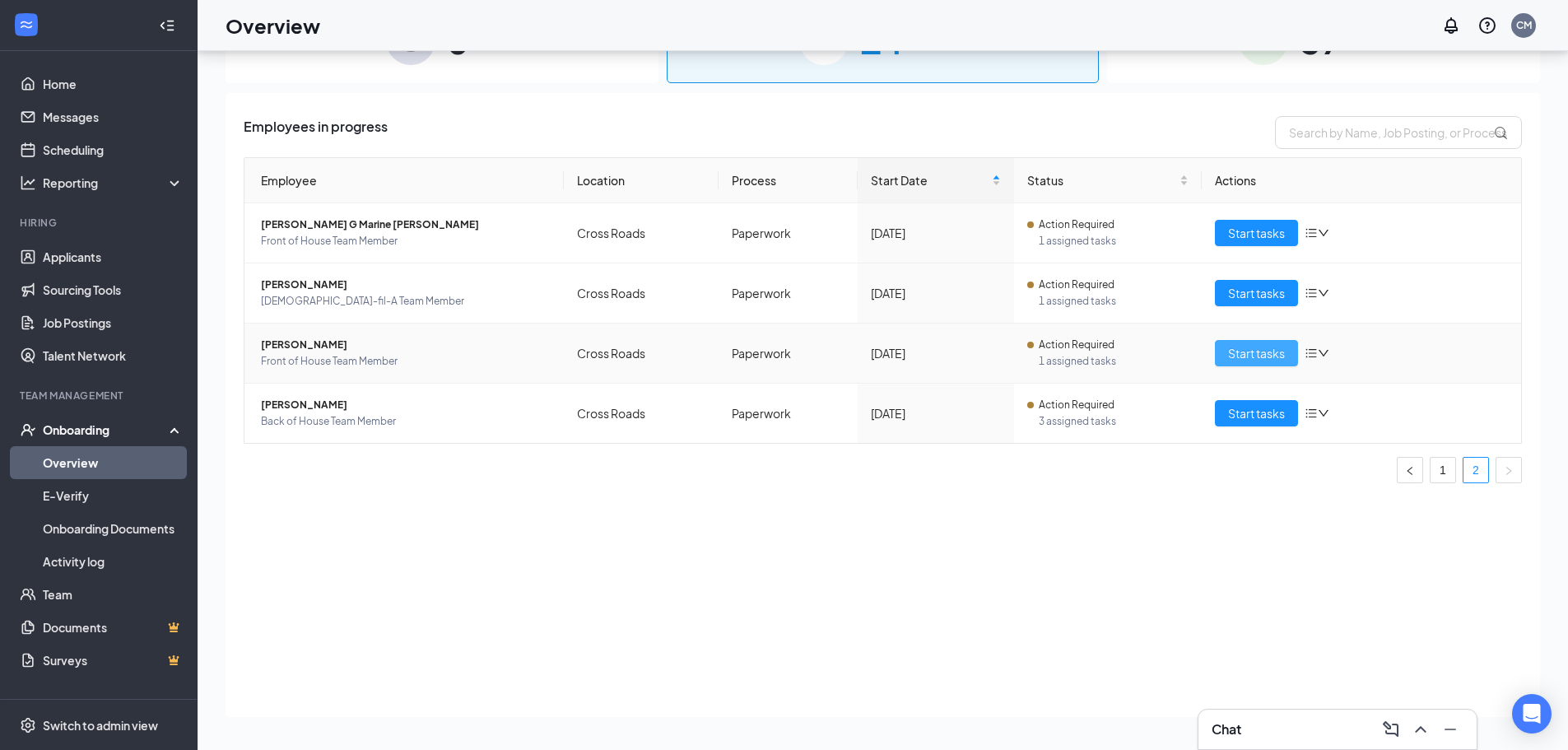
click at [1250, 351] on span "Start tasks" at bounding box center [1256, 353] width 57 height 18
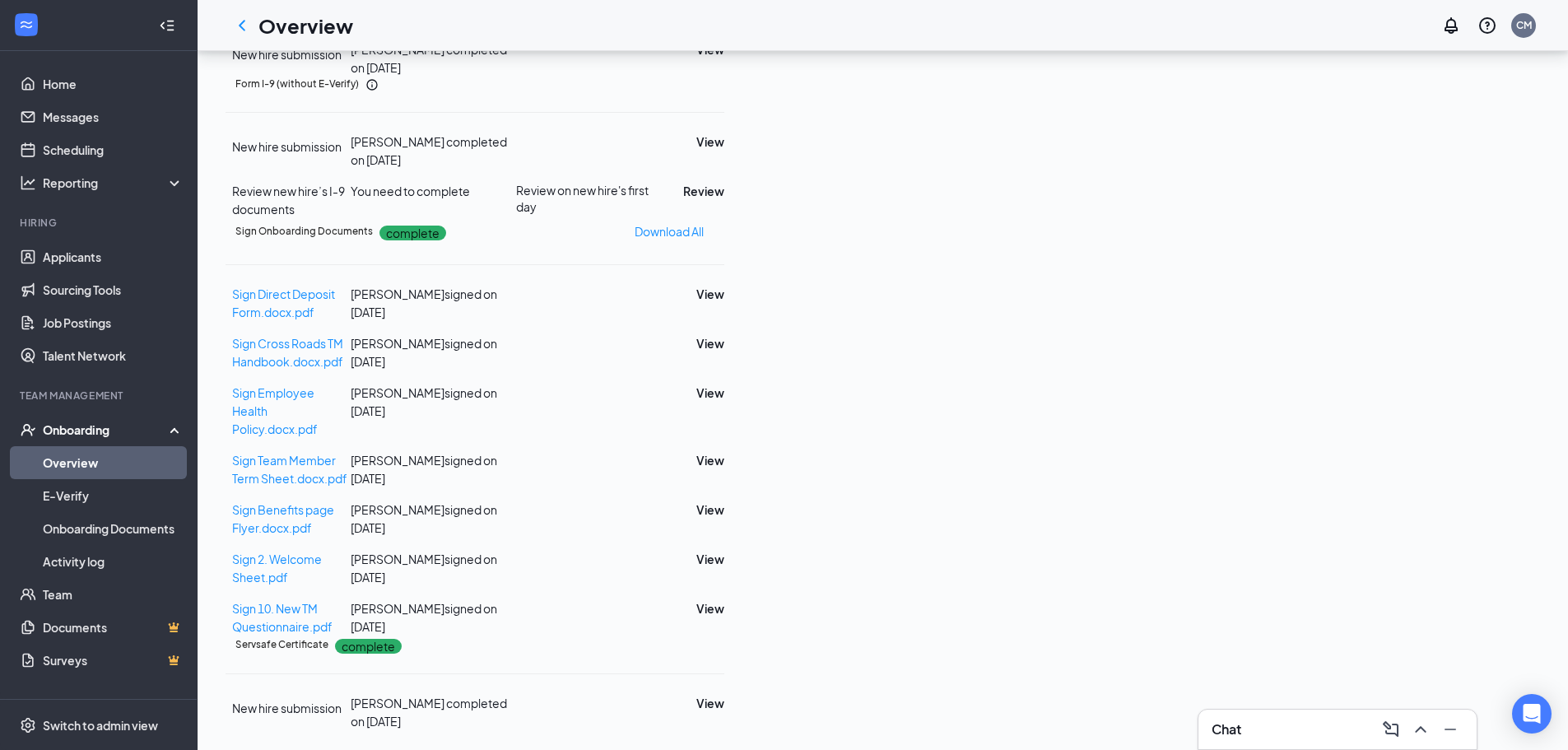
scroll to position [905, 0]
click at [724, 599] on button "View" at bounding box center [710, 608] width 28 height 18
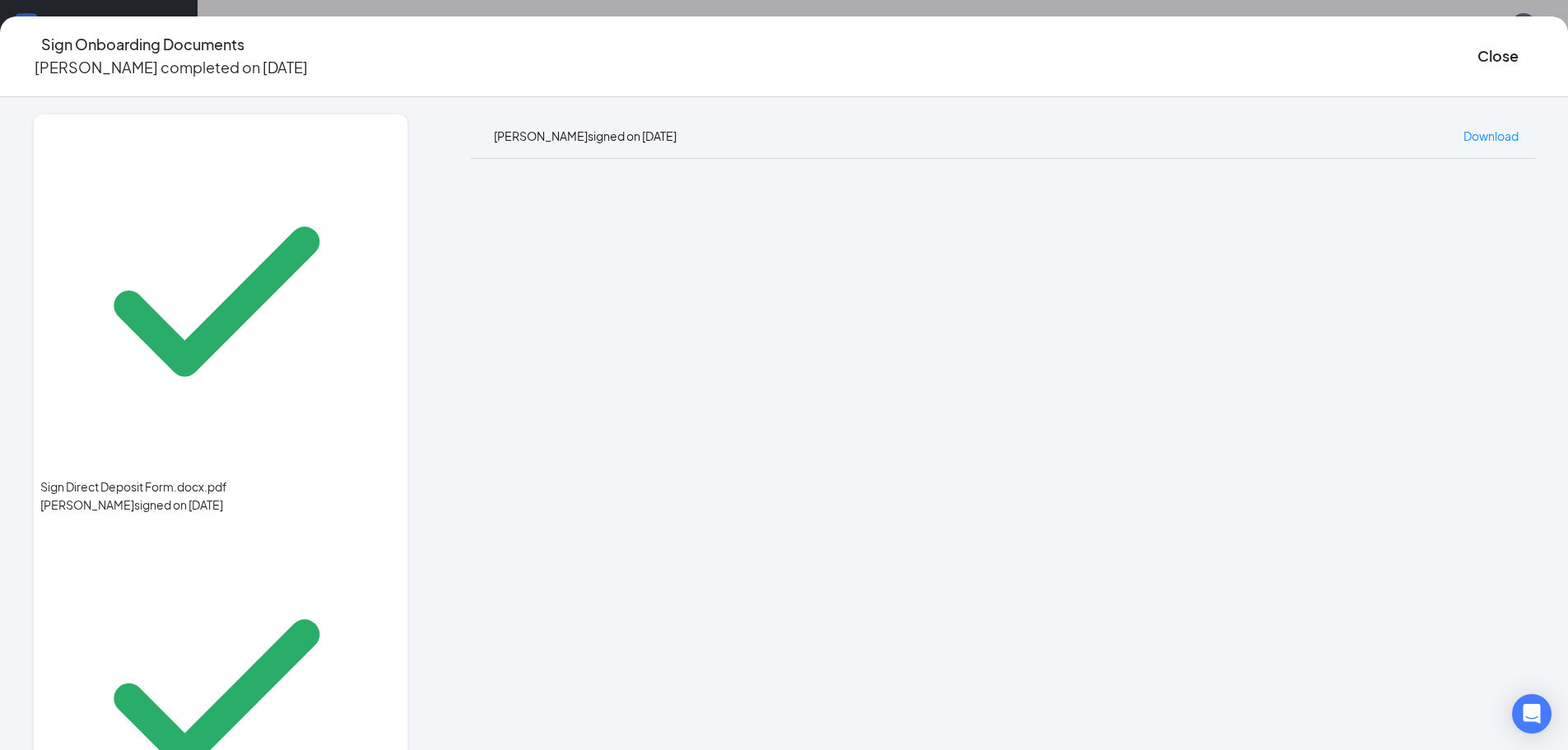
click at [793, 114] on div "[PERSON_NAME] signed on [DATE] Download" at bounding box center [1003, 136] width 1064 height 45
